Goal: Use online tool/utility: Utilize a website feature to perform a specific function

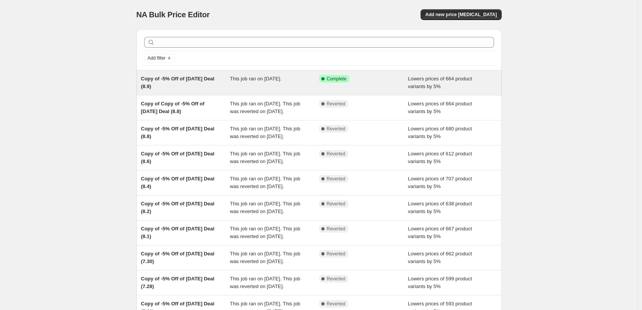
click at [380, 85] on div "Success Complete Complete" at bounding box center [363, 82] width 89 height 15
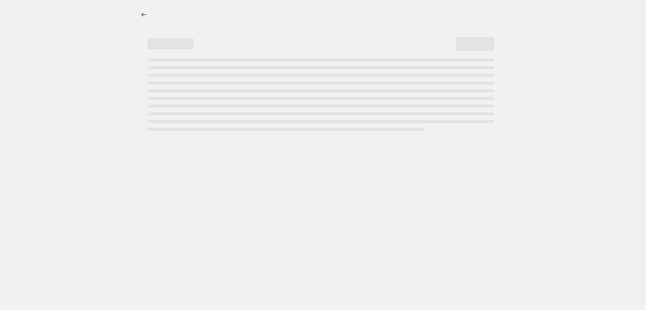
select select "percentage"
select select "pp"
select select "collection"
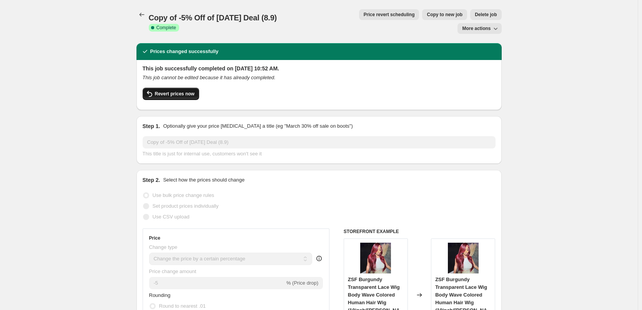
click at [183, 91] on span "Revert prices now" at bounding box center [175, 94] width 40 height 6
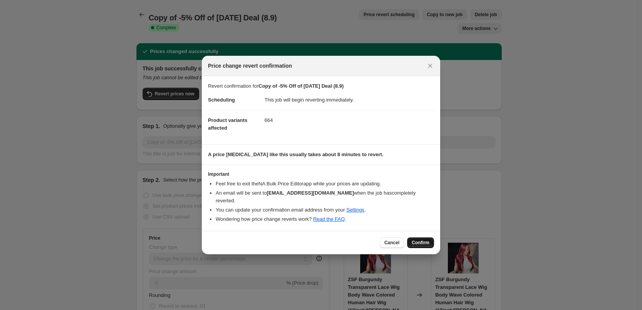
click at [426, 240] on span "Confirm" at bounding box center [421, 243] width 18 height 6
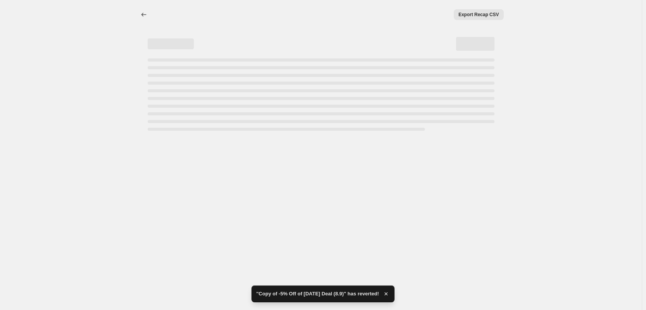
select select "percentage"
select select "pp"
select select "collection"
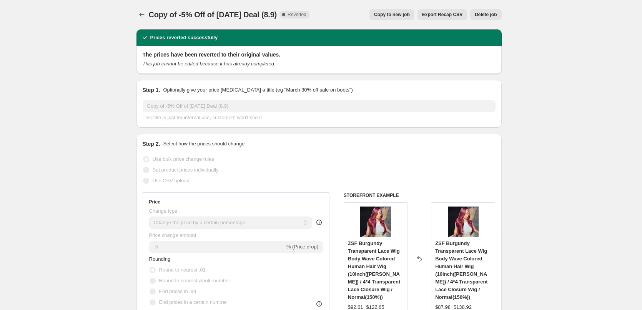
click at [406, 13] on span "Copy to new job" at bounding box center [392, 15] width 36 height 6
select select "percentage"
select select "pp"
select select "collection"
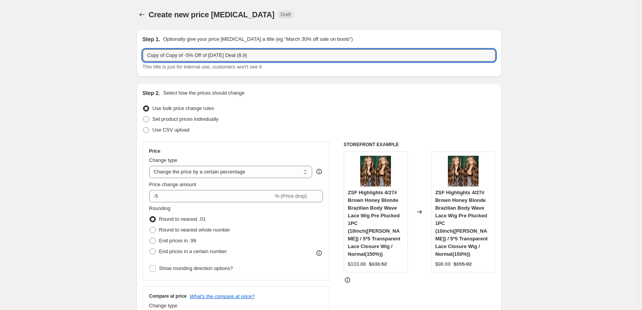
drag, startPoint x: 167, startPoint y: 60, endPoint x: 142, endPoint y: 54, distance: 25.9
click at [142, 54] on div "Step 1. Optionally give your price [MEDICAL_DATA] a title (eg "March 30% off sa…" at bounding box center [319, 53] width 365 height 48
click at [226, 57] on input "Copy of -5% Off of [DATE] Deal (8.9)" at bounding box center [319, 55] width 353 height 12
type input "Copy of -5% Off of [DATE] Deal (8.11)"
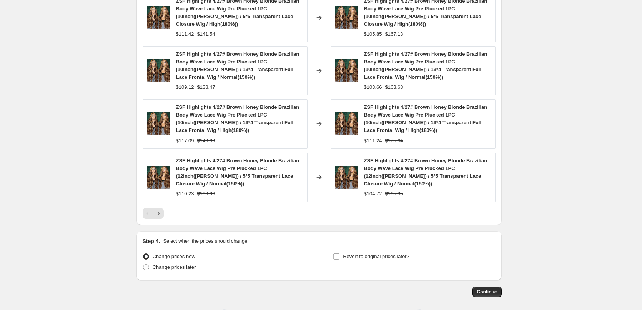
scroll to position [710, 0]
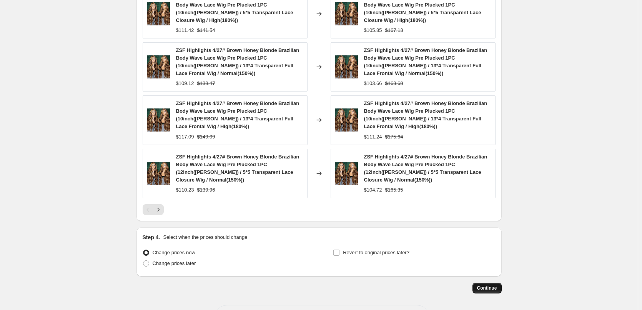
click at [492, 285] on span "Continue" at bounding box center [487, 288] width 20 height 6
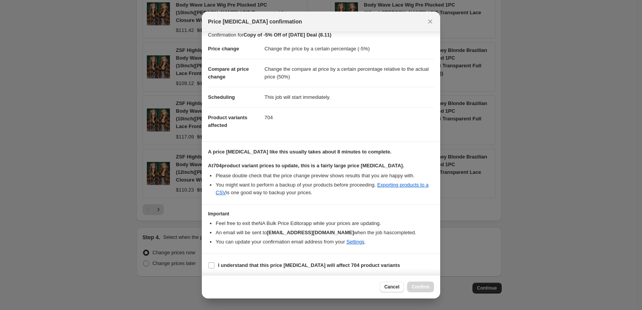
scroll to position [9, 0]
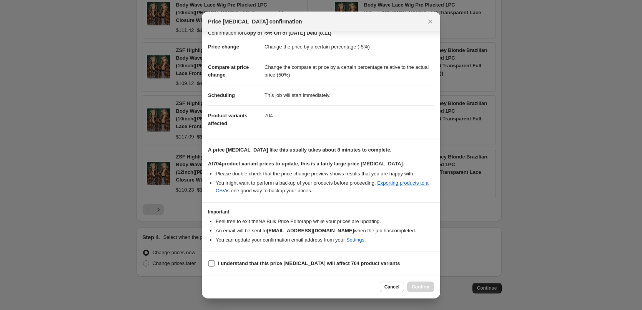
click at [211, 263] on input "I understand that this price [MEDICAL_DATA] will affect 704 product variants" at bounding box center [211, 263] width 6 height 6
checkbox input "true"
click at [422, 285] on span "Confirm" at bounding box center [421, 287] width 18 height 6
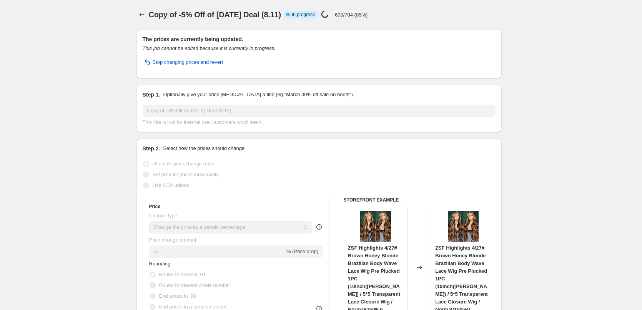
select select "percentage"
select select "pp"
select select "collection"
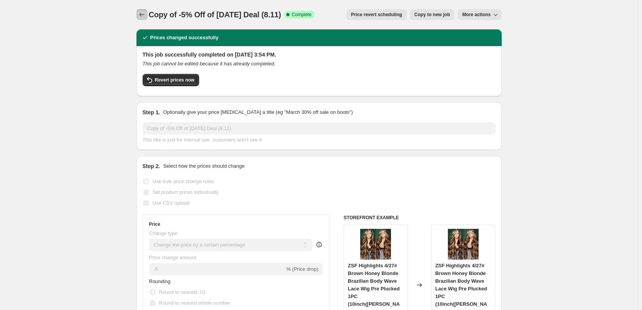
click at [142, 15] on icon "Price change jobs" at bounding box center [141, 15] width 5 height 4
